Goal: Navigation & Orientation: Find specific page/section

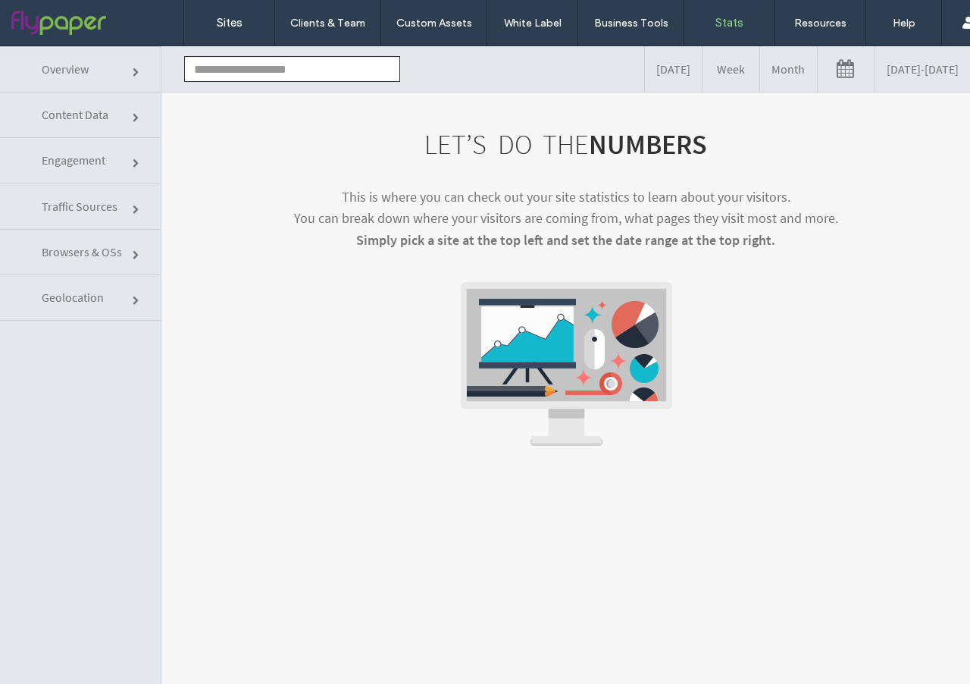
click at [226, 74] on input "text" at bounding box center [292, 69] width 216 height 26
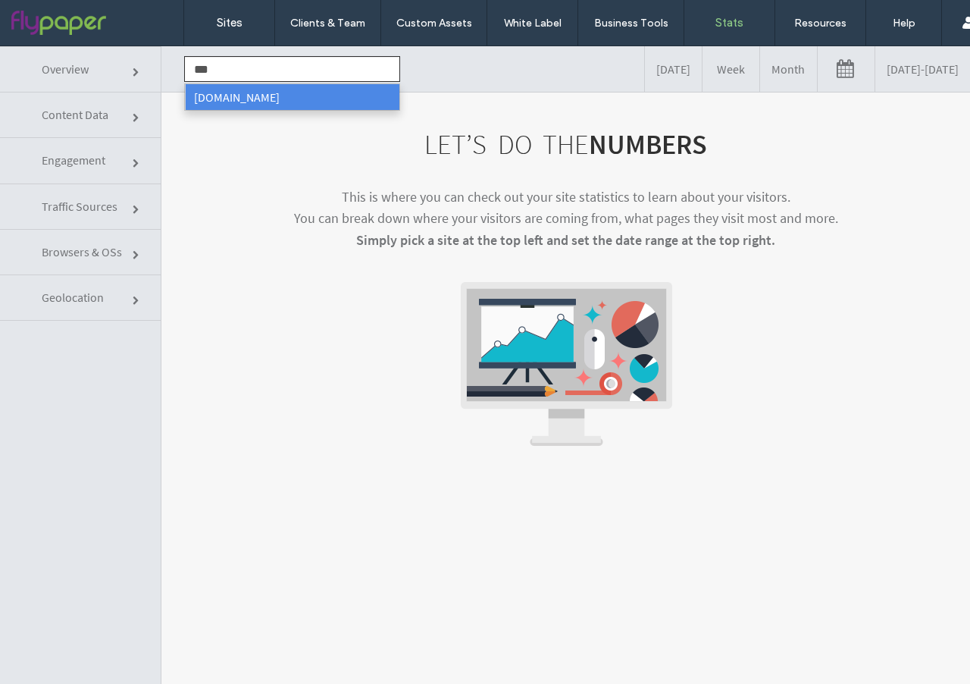
click at [226, 92] on li "www.rogerdentonhvac.com" at bounding box center [292, 97] width 215 height 26
type input "**********"
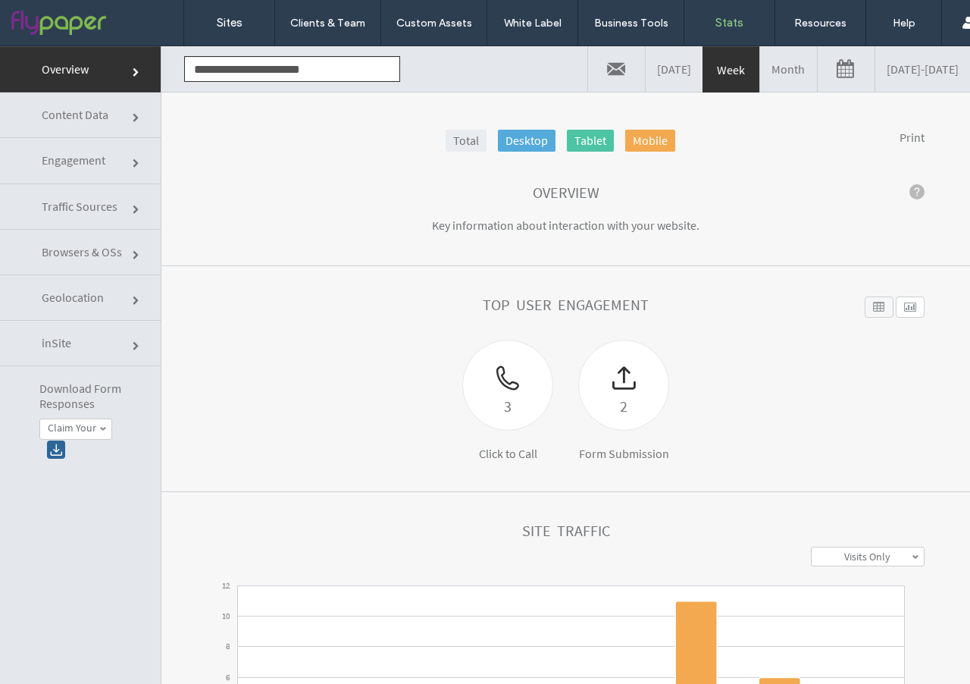
click at [89, 426] on label "Claim Your Offer!" at bounding box center [72, 428] width 49 height 13
click at [85, 448] on label "Claim Your Offer!" at bounding box center [86, 448] width 76 height 13
click at [60, 448] on div at bounding box center [56, 450] width 18 height 18
click at [100, 429] on span at bounding box center [103, 429] width 8 height 8
click at [96, 461] on link "Contact Us" at bounding box center [94, 467] width 109 height 18
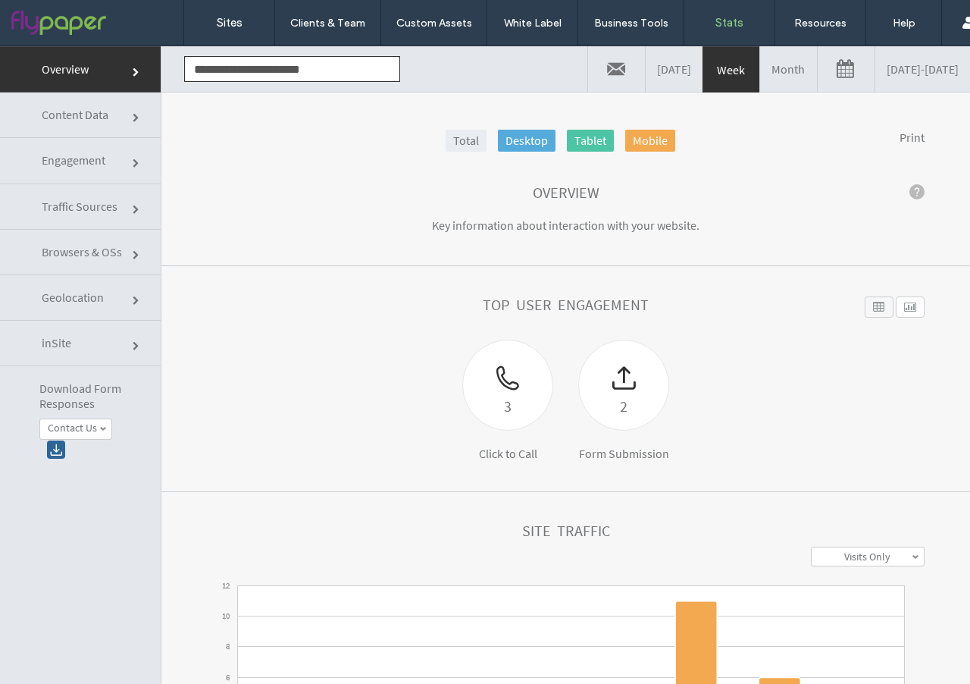
click at [60, 450] on div at bounding box center [56, 450] width 18 height 18
click at [102, 431] on span at bounding box center [103, 429] width 8 height 8
click at [105, 490] on link "Contact Us" at bounding box center [94, 484] width 109 height 17
click at [56, 447] on div at bounding box center [56, 450] width 18 height 18
